Goal: Transaction & Acquisition: Purchase product/service

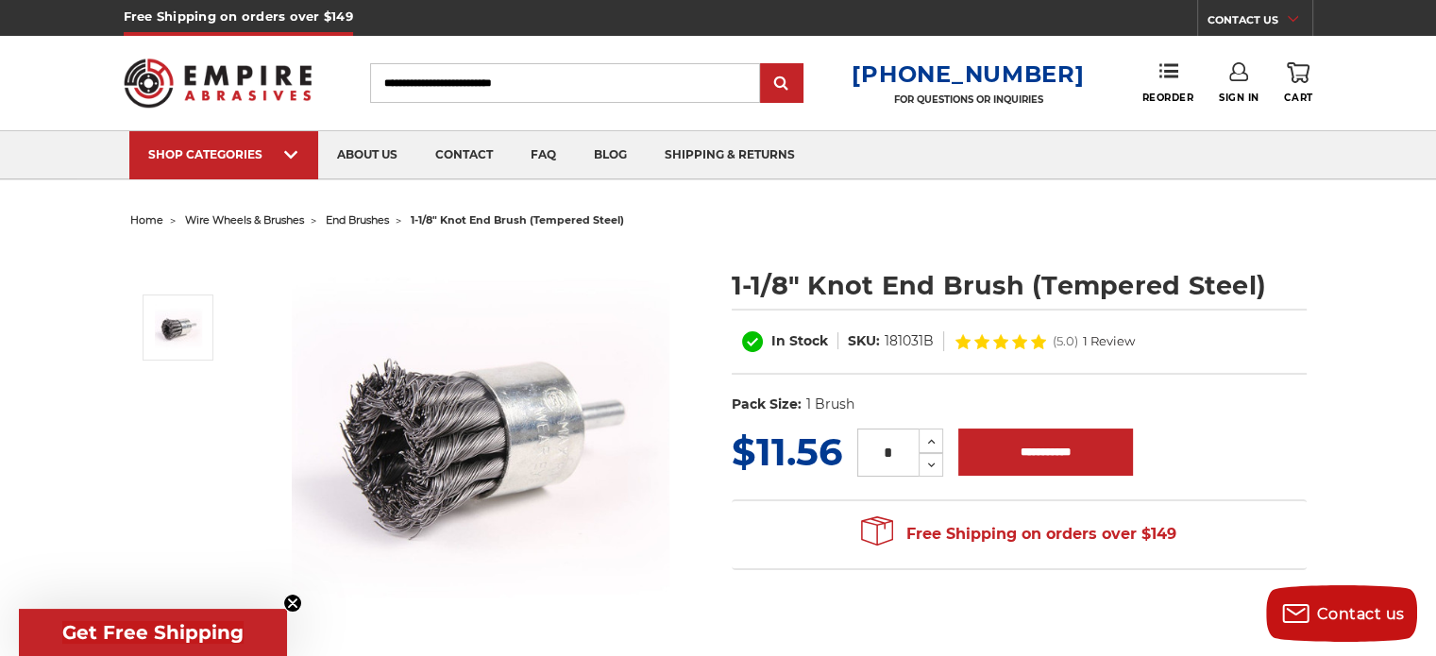
click at [366, 218] on span "end brushes" at bounding box center [357, 219] width 63 height 13
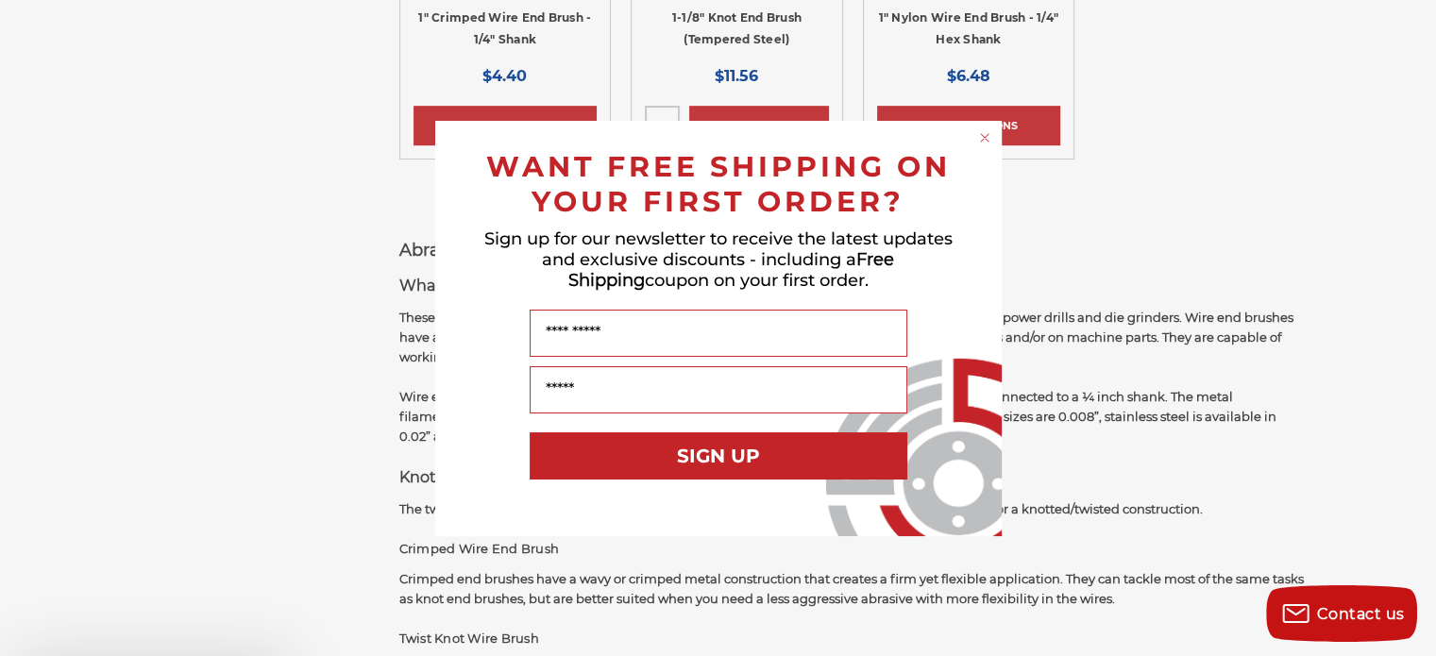
scroll to position [1038, 0]
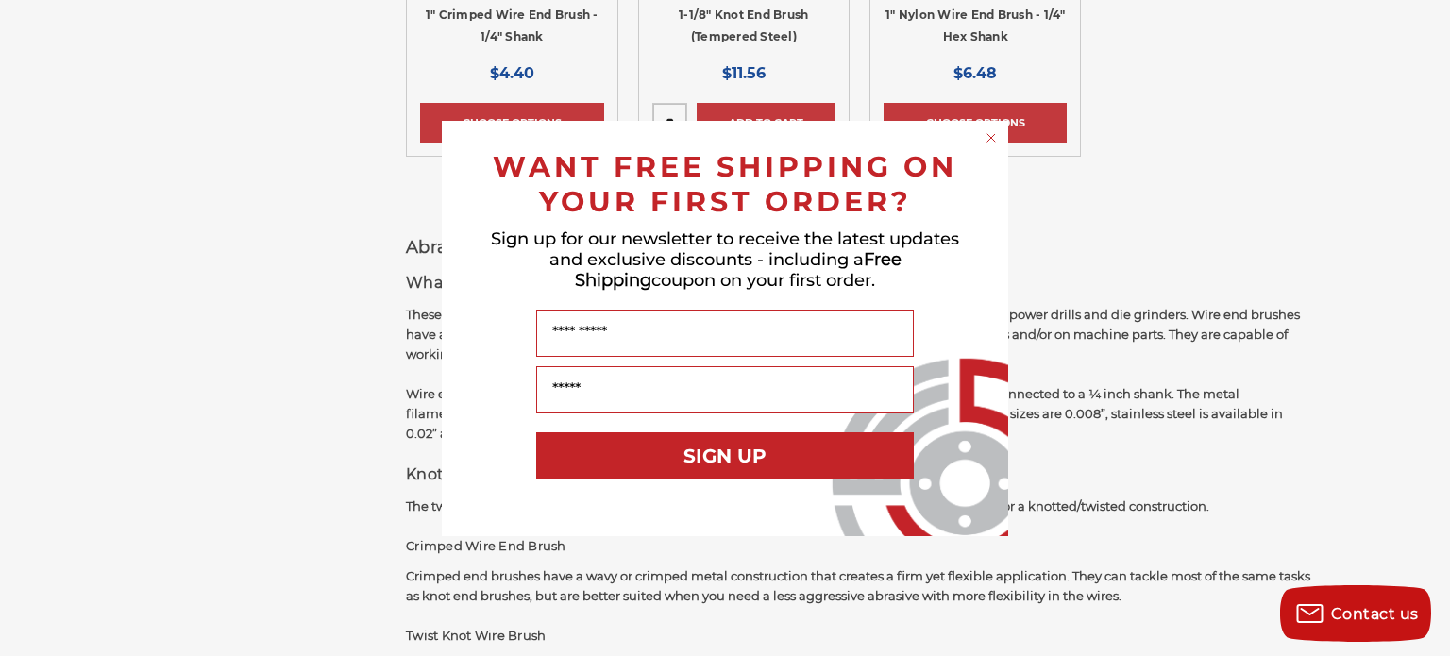
click at [988, 133] on circle "Close dialog" at bounding box center [992, 137] width 18 height 18
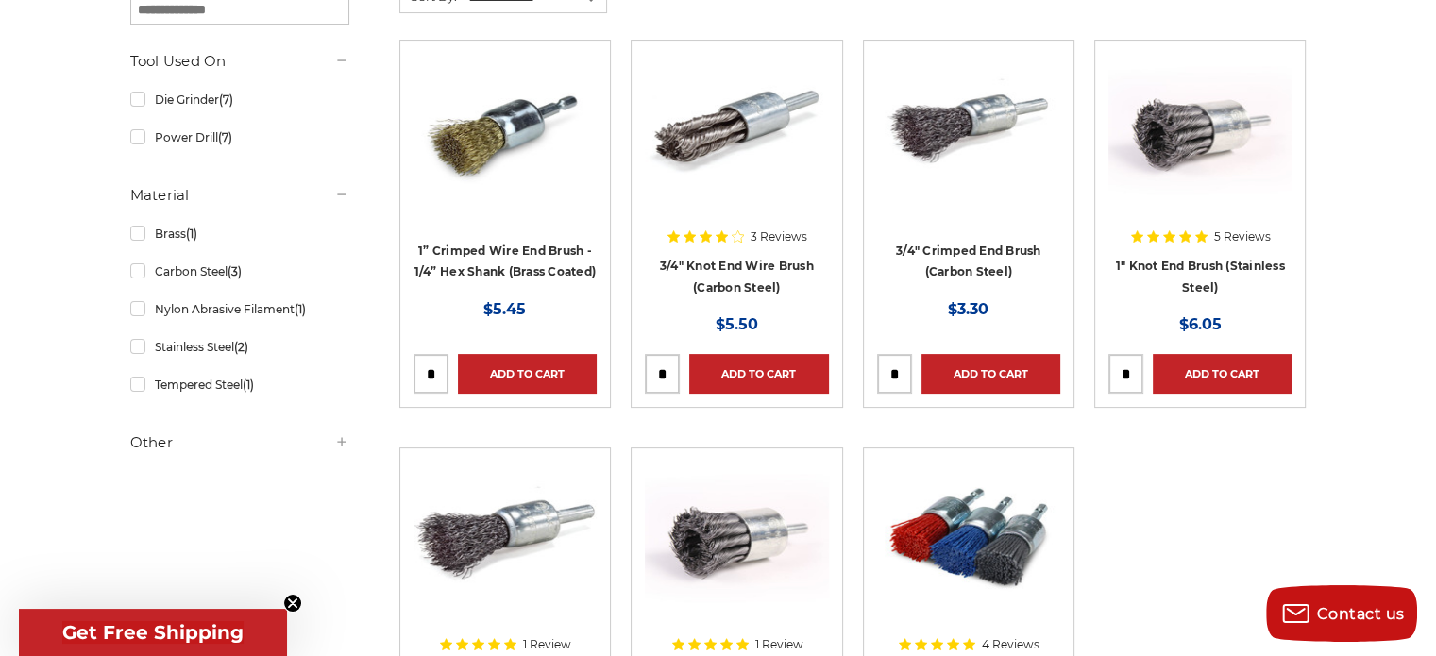
scroll to position [283, 0]
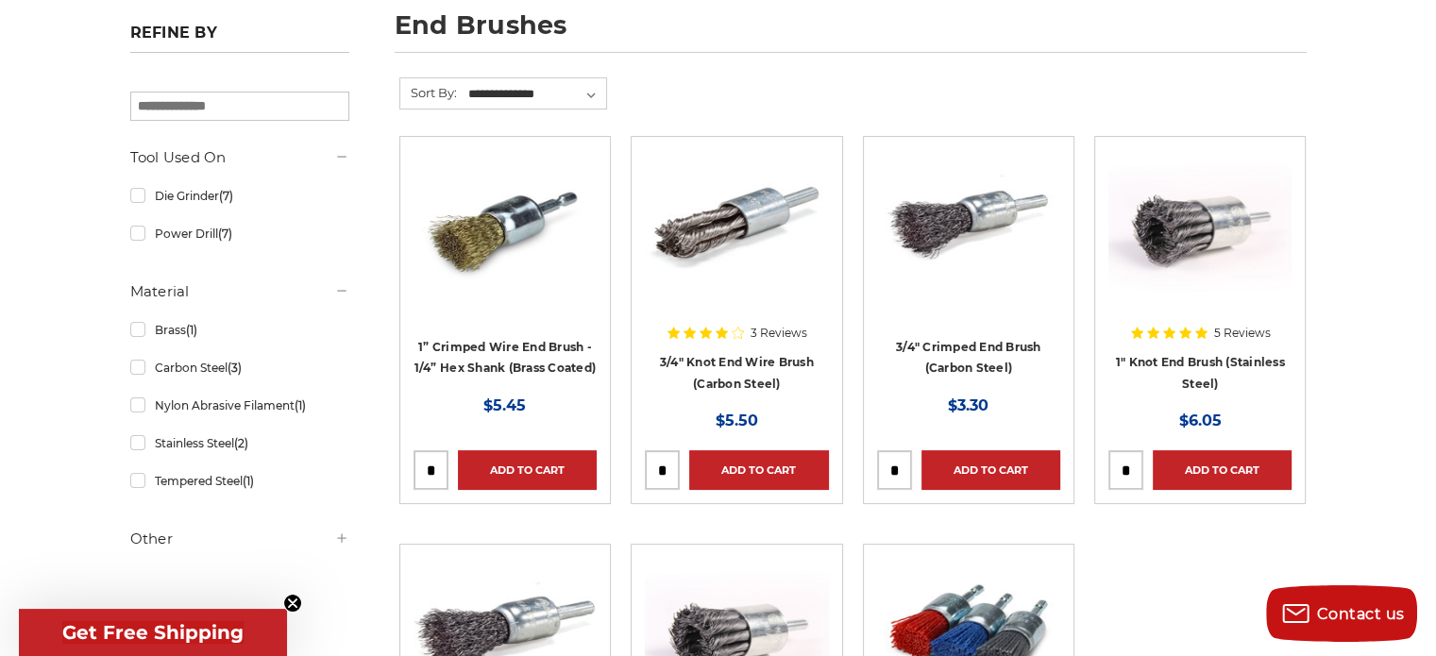
click at [775, 273] on img at bounding box center [736, 225] width 183 height 151
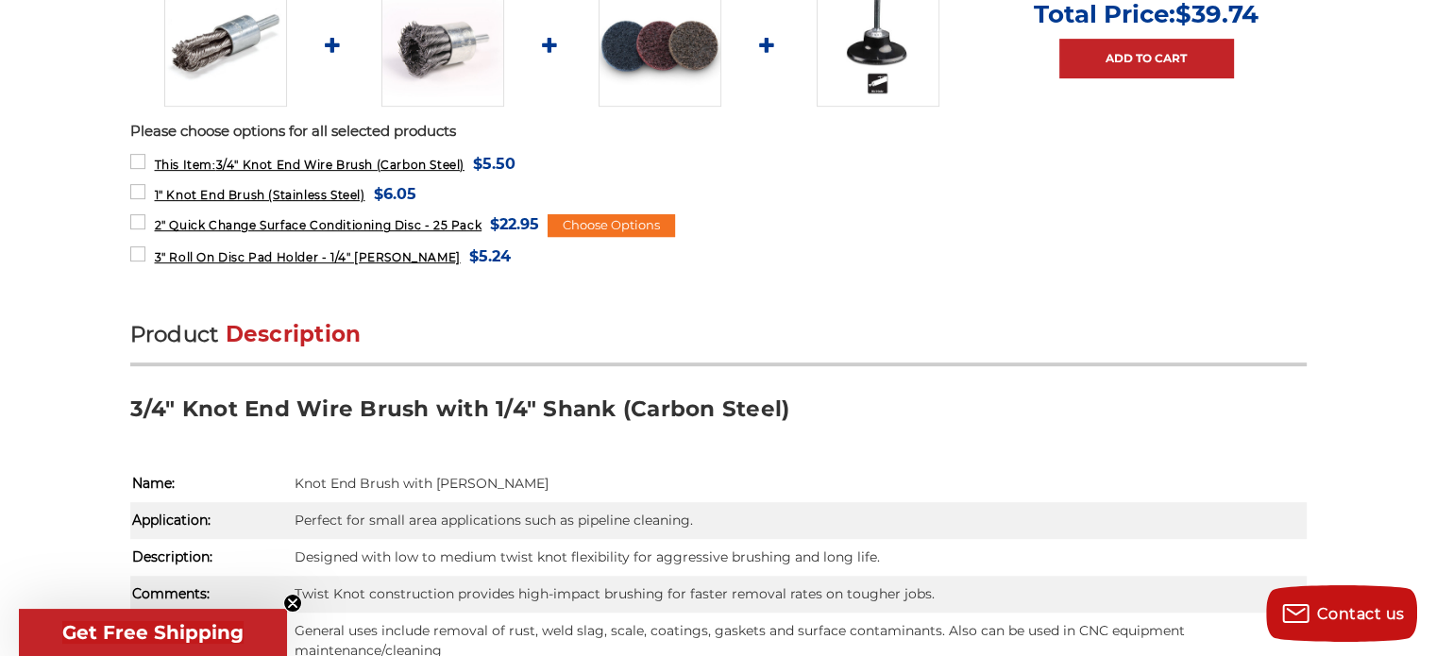
scroll to position [944, 0]
